Goal: Find specific page/section: Find specific page/section

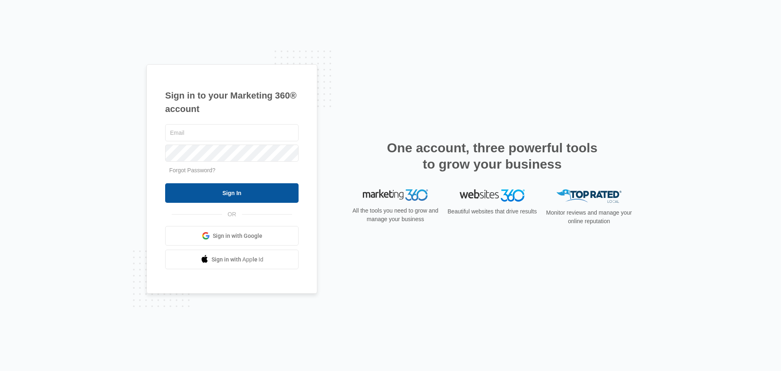
type input "[PERSON_NAME][EMAIL_ADDRESS][PERSON_NAME][DOMAIN_NAME]"
click at [211, 192] on input "Sign In" at bounding box center [231, 193] width 133 height 20
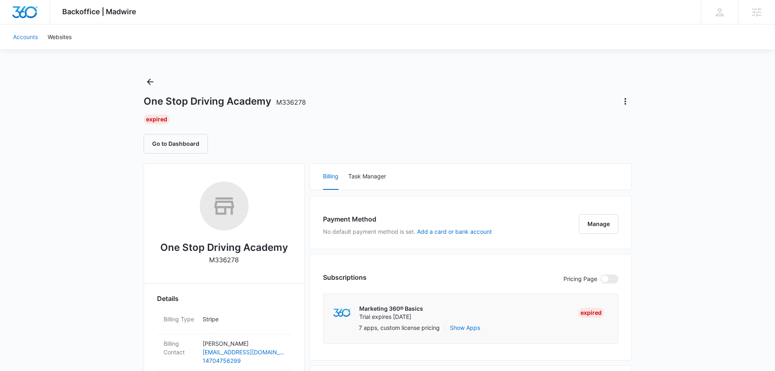
click at [28, 33] on link "Accounts" at bounding box center [25, 36] width 35 height 25
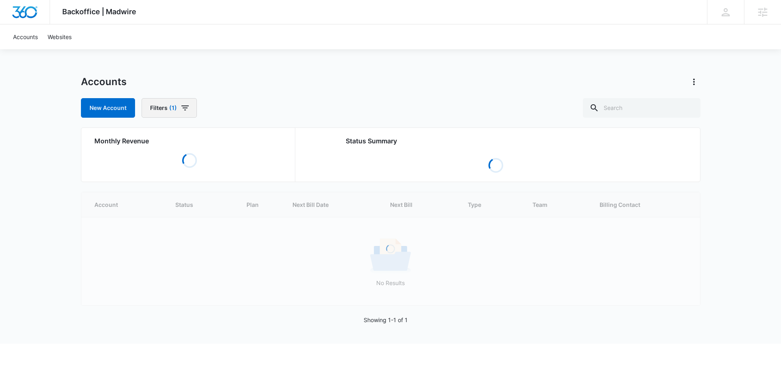
click at [173, 106] on span "(1)" at bounding box center [173, 108] width 8 height 6
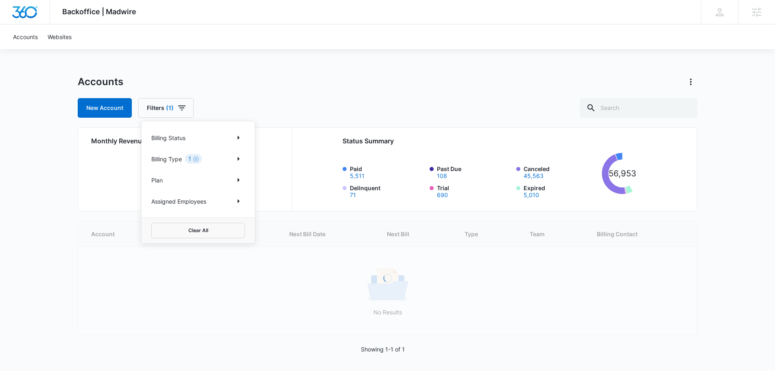
click at [246, 202] on div "Billing Status Billing Type 1 Plan Assigned Employees" at bounding box center [198, 169] width 113 height 96
click at [237, 201] on icon "Show Assigned Employees filters" at bounding box center [238, 201] width 10 height 10
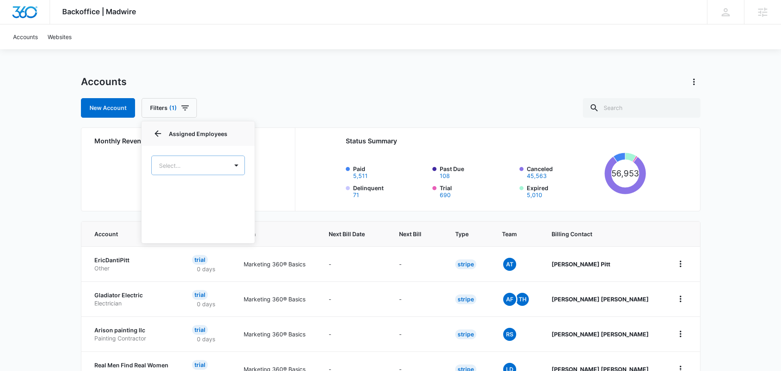
click at [190, 166] on body "Backoffice | Madwire Apps Settings TH [PERSON_NAME] [PERSON_NAME][EMAIL_ADDRESS…" at bounding box center [390, 320] width 781 height 641
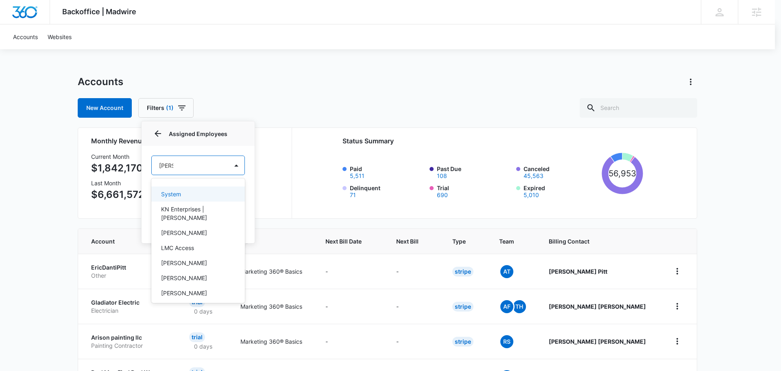
type input "[PERSON_NAME]"
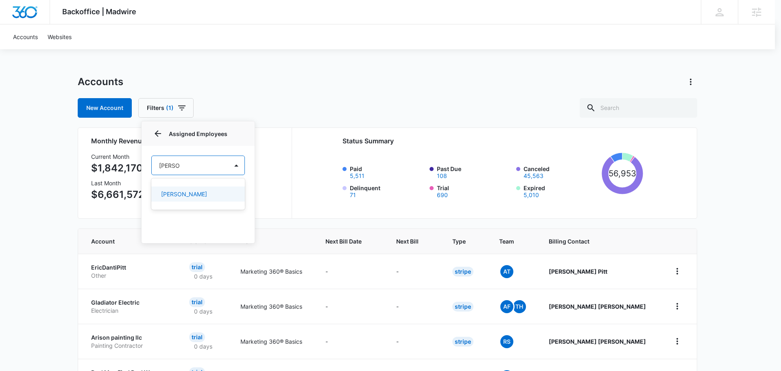
click at [182, 194] on p "[PERSON_NAME]" at bounding box center [184, 194] width 46 height 9
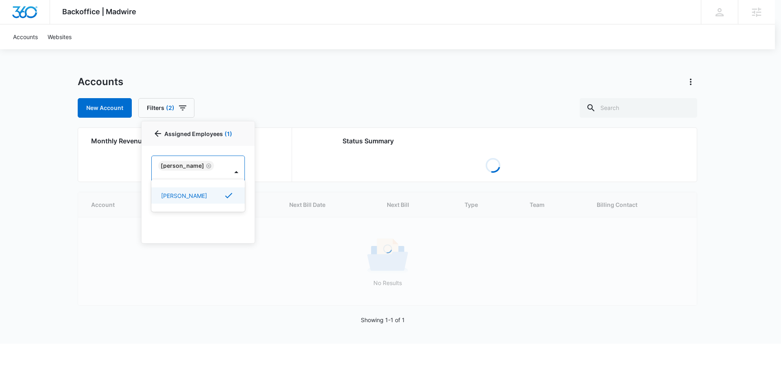
click at [318, 92] on div at bounding box center [390, 185] width 781 height 371
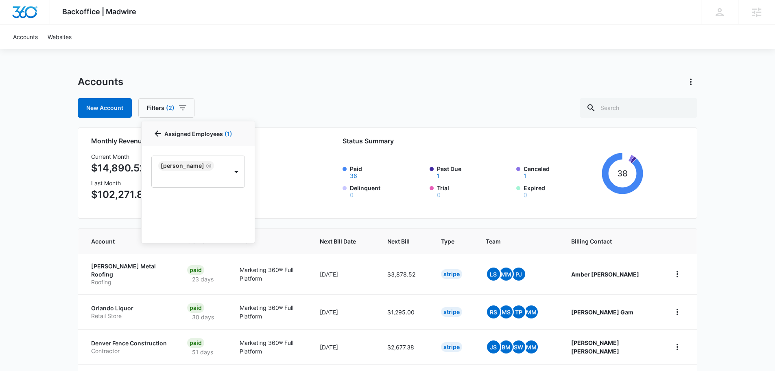
click at [51, 220] on div "Backoffice | Madwire Apps Settings TH [PERSON_NAME] [PERSON_NAME][EMAIL_ADDRESS…" at bounding box center [387, 344] width 775 height 688
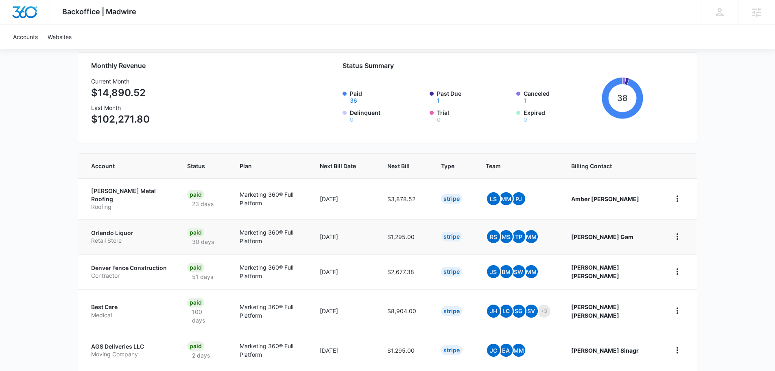
scroll to position [81, 0]
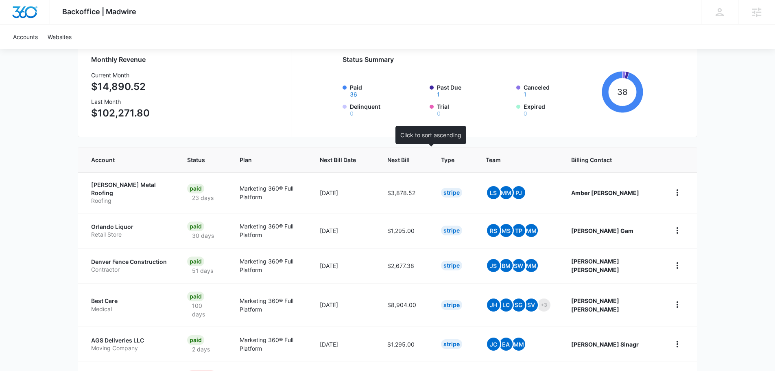
click at [410, 162] on span "Next Bill" at bounding box center [398, 159] width 22 height 9
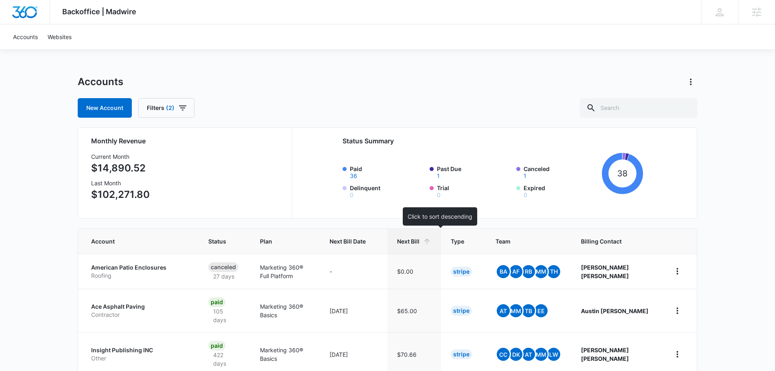
click at [419, 241] on span "Next Bill" at bounding box center [408, 241] width 22 height 9
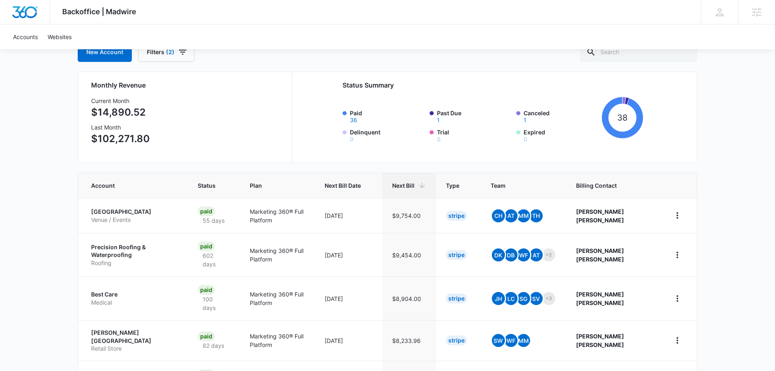
scroll to position [81, 0]
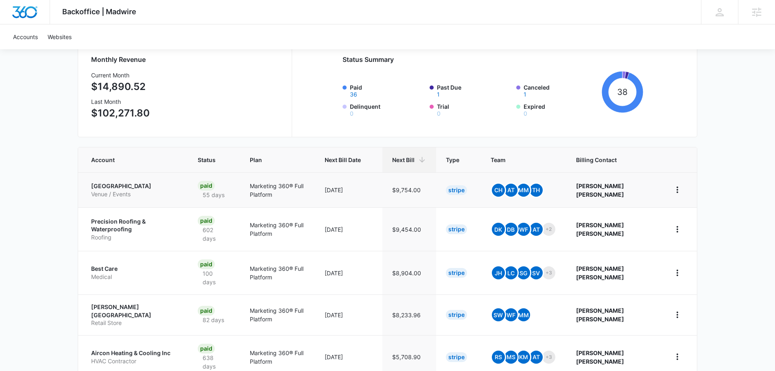
click at [159, 184] on p "[GEOGRAPHIC_DATA]" at bounding box center [134, 186] width 87 height 8
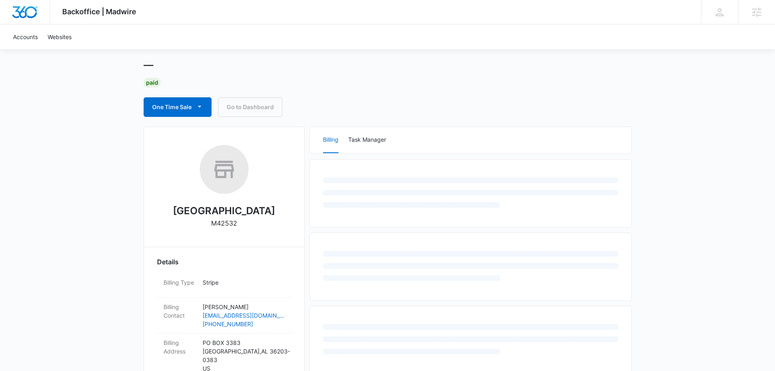
scroll to position [122, 0]
